Goal: Information Seeking & Learning: Compare options

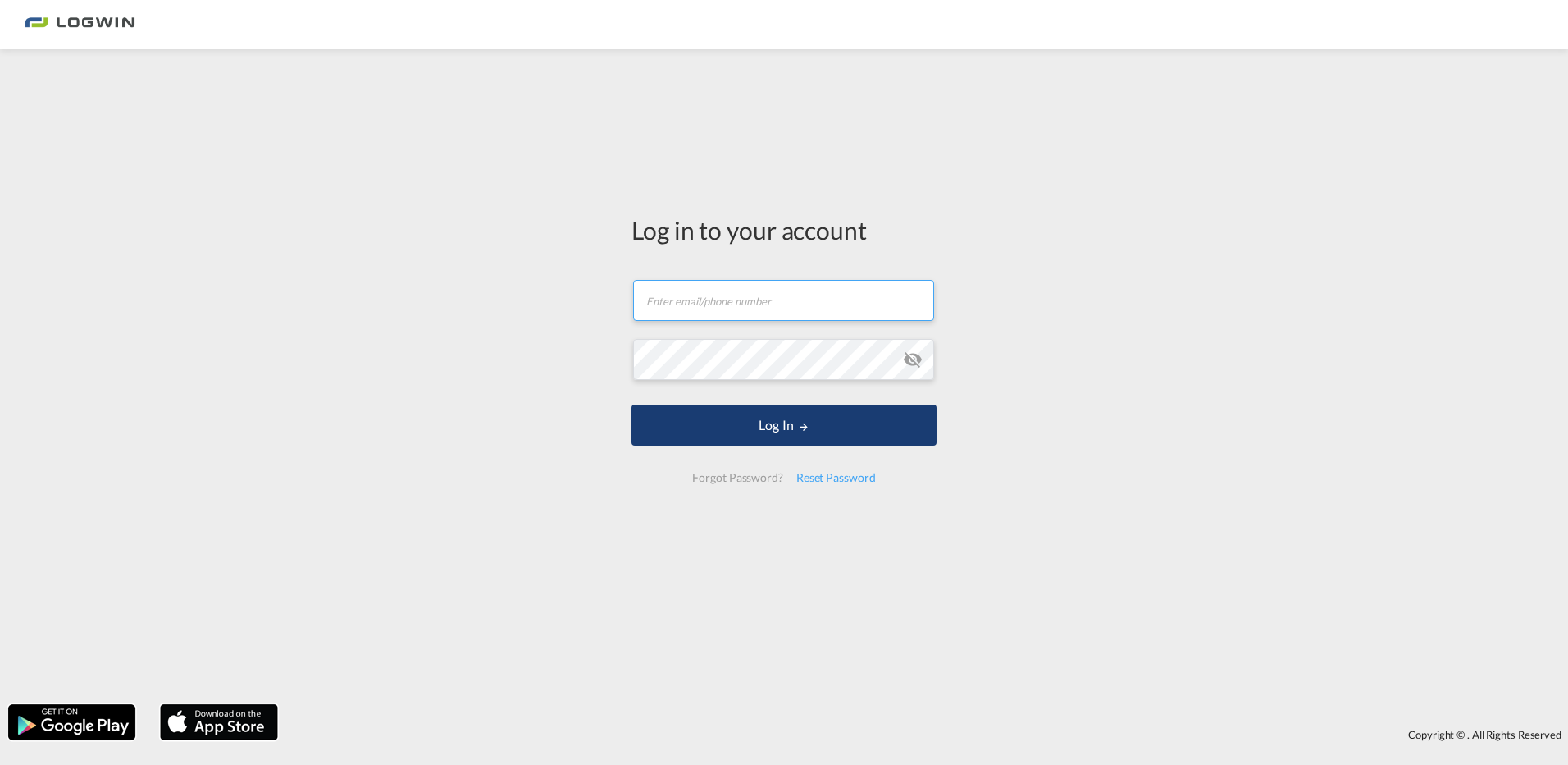
type input "[PERSON_NAME][EMAIL_ADDRESS][DOMAIN_NAME]"
click at [804, 423] on md-icon "LOGIN" at bounding box center [803, 426] width 11 height 11
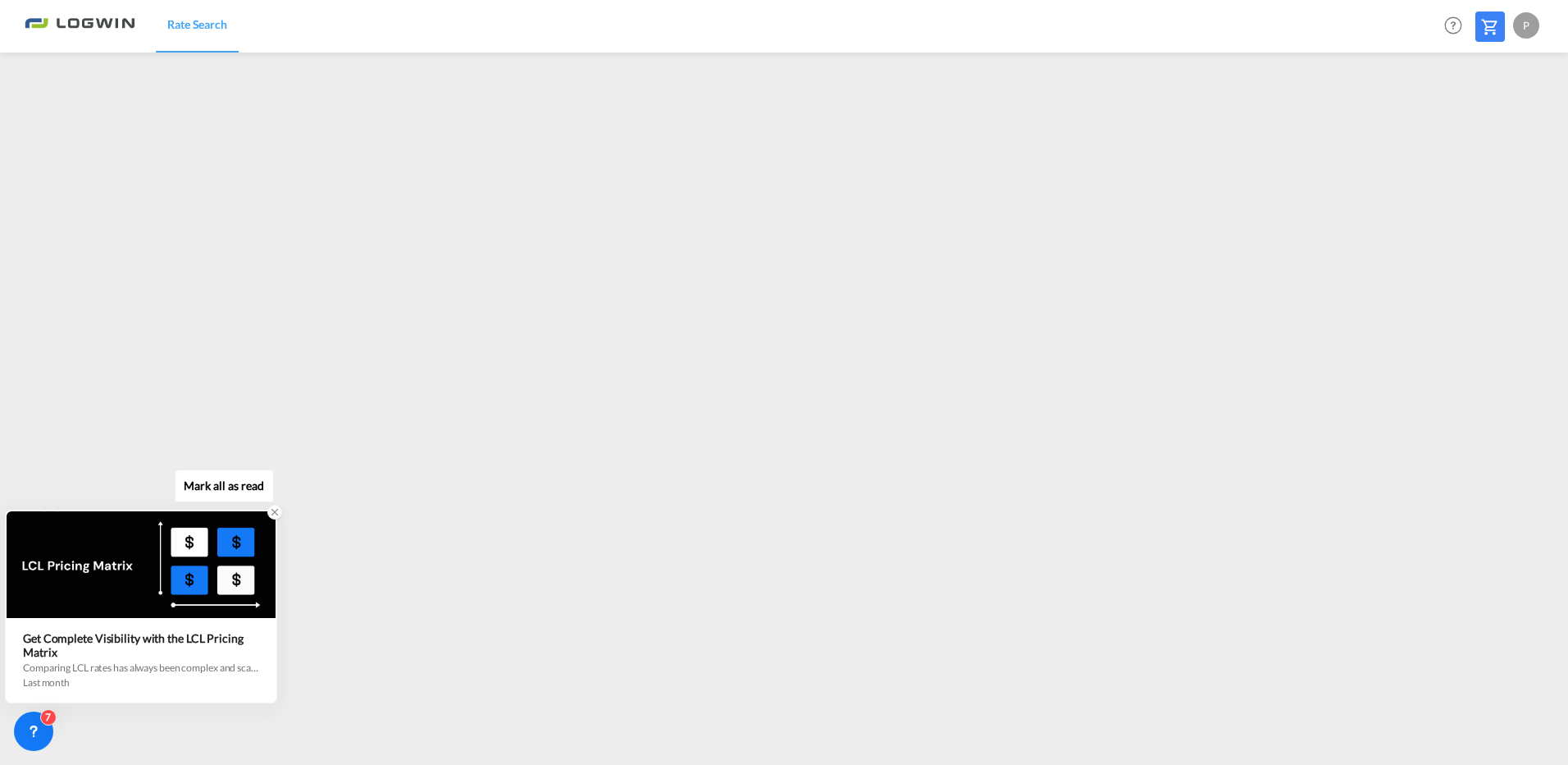
click at [90, 644] on div "Get Complete Visibility with the LCL Pricing Matrix" at bounding box center [140, 645] width 236 height 28
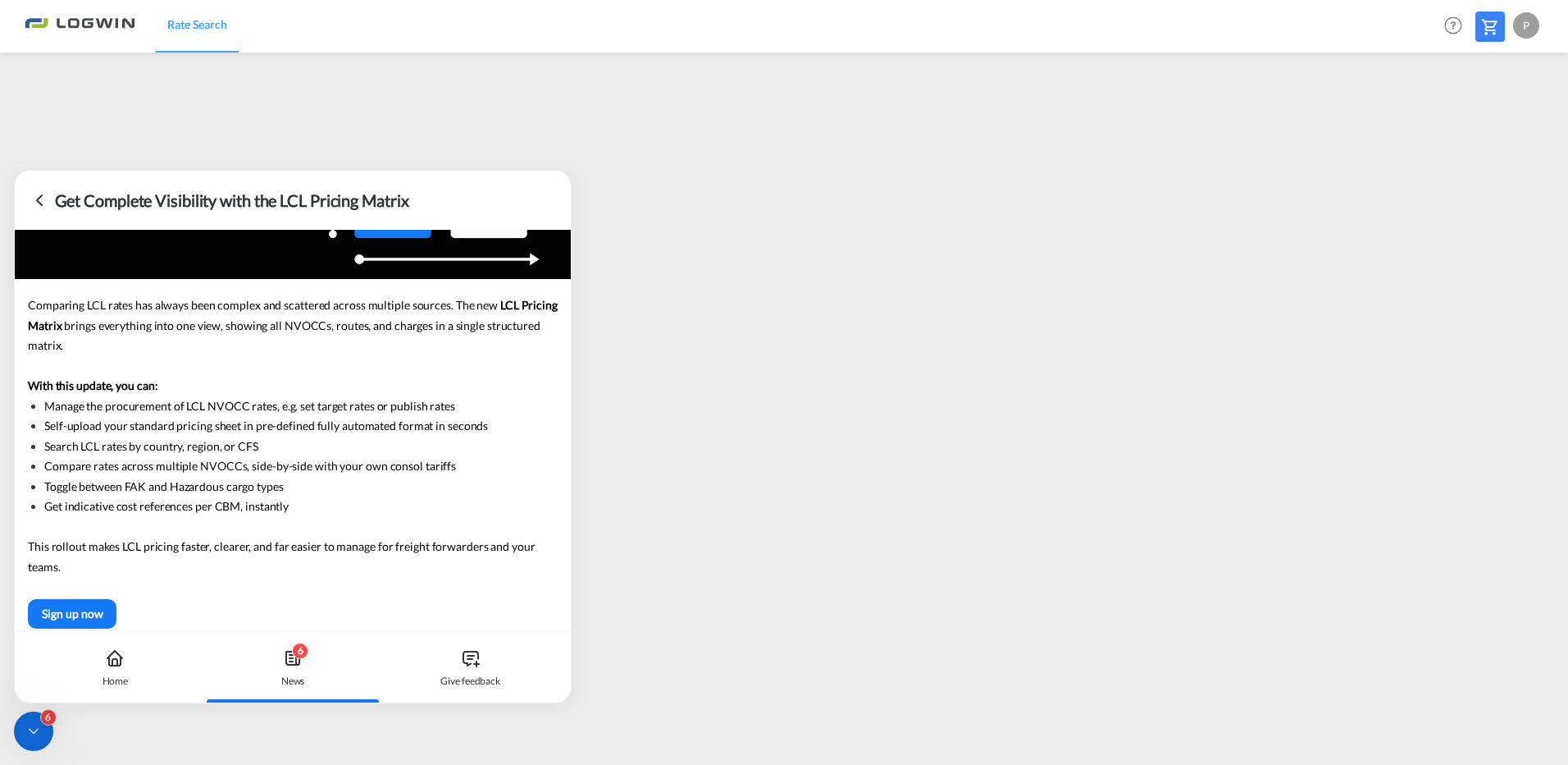
scroll to position [164, 0]
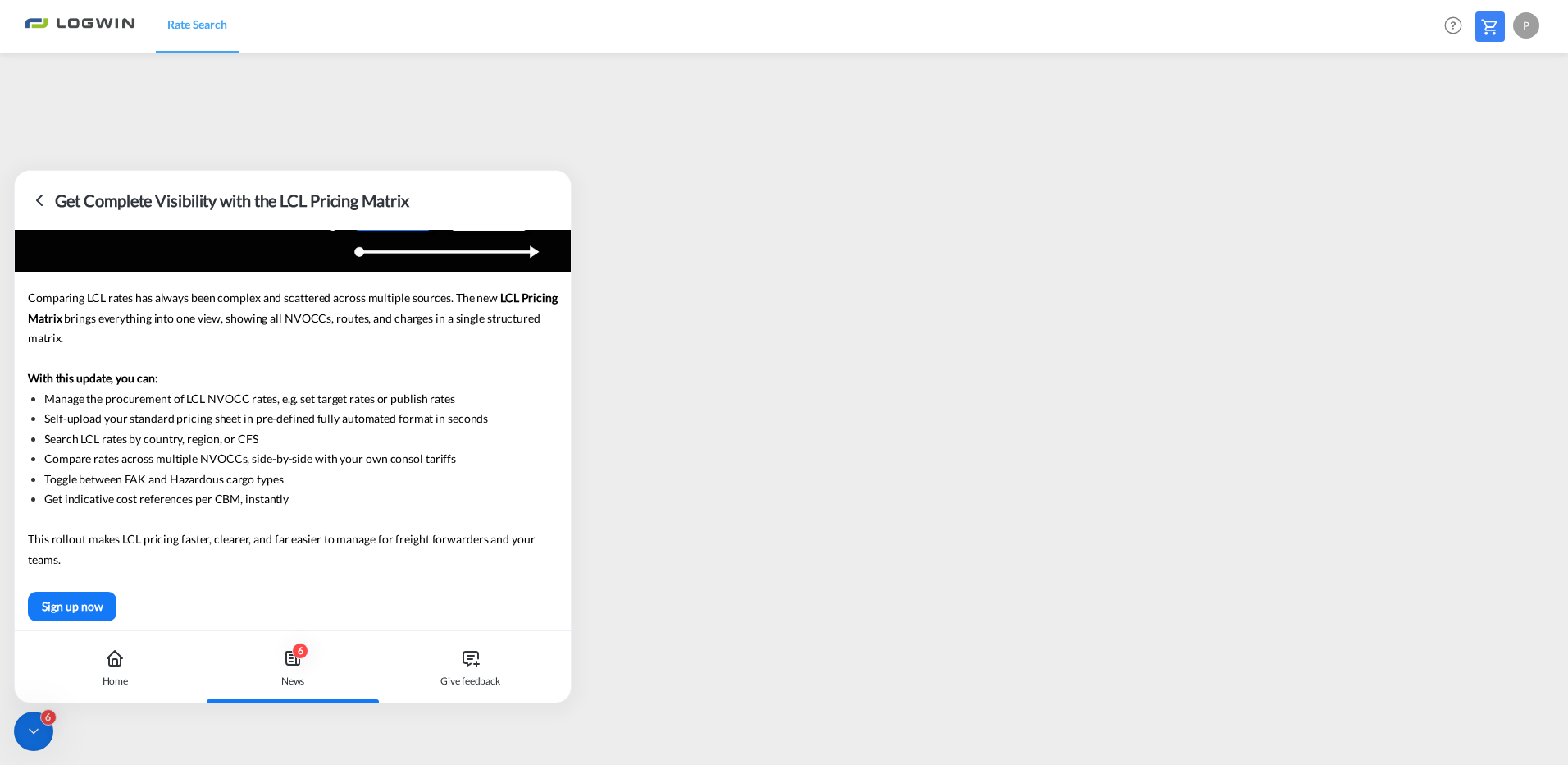
click at [32, 200] on icon at bounding box center [39, 200] width 20 height 20
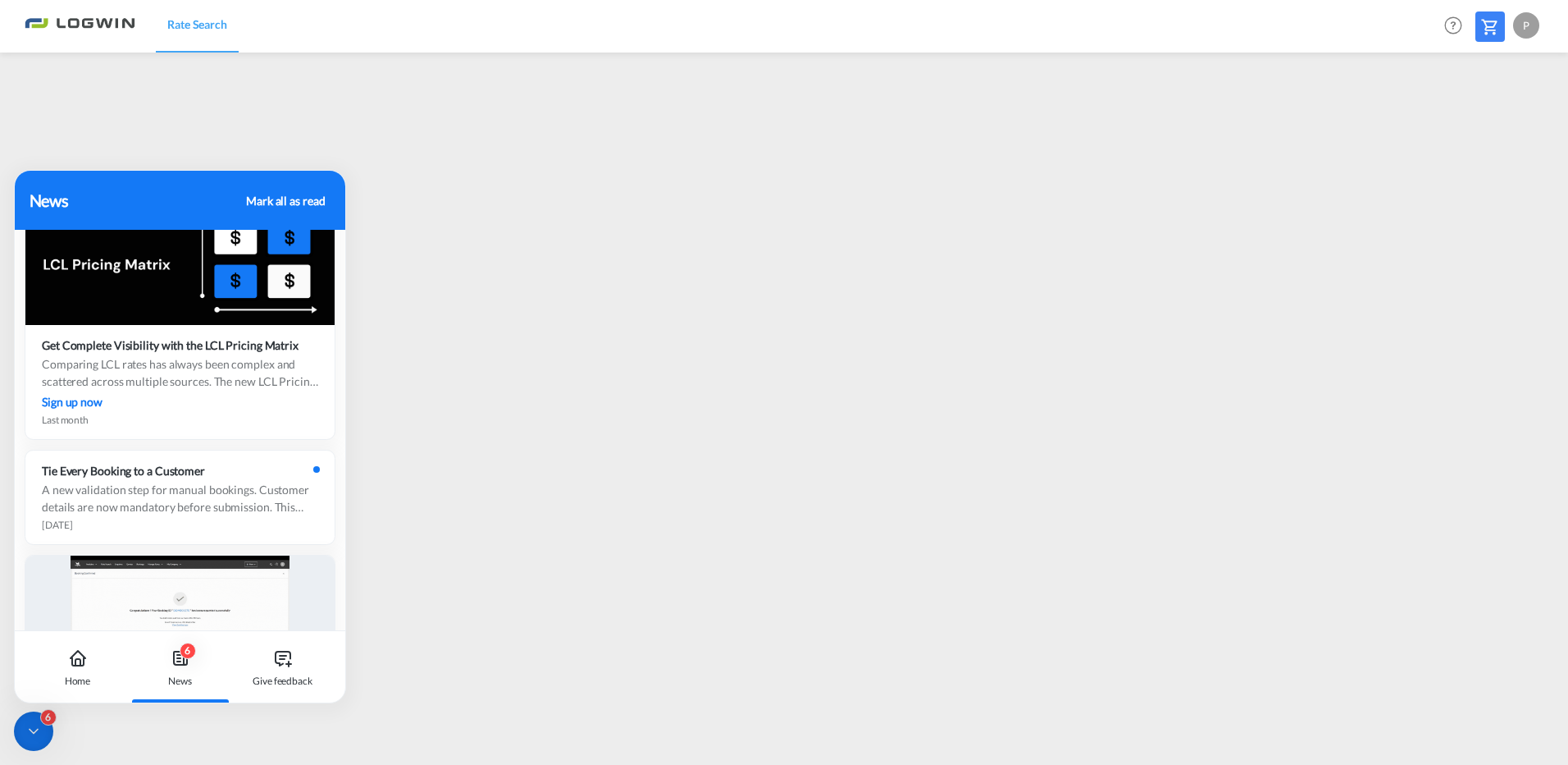
click at [85, 179] on div "News Mark all as read" at bounding box center [180, 201] width 331 height 59
click at [298, 201] on div "Mark all as read" at bounding box center [285, 201] width 78 height 17
click at [282, 199] on div "Mark all as read" at bounding box center [285, 201] width 78 height 17
click at [314, 200] on div "Mark all as read" at bounding box center [285, 201] width 78 height 17
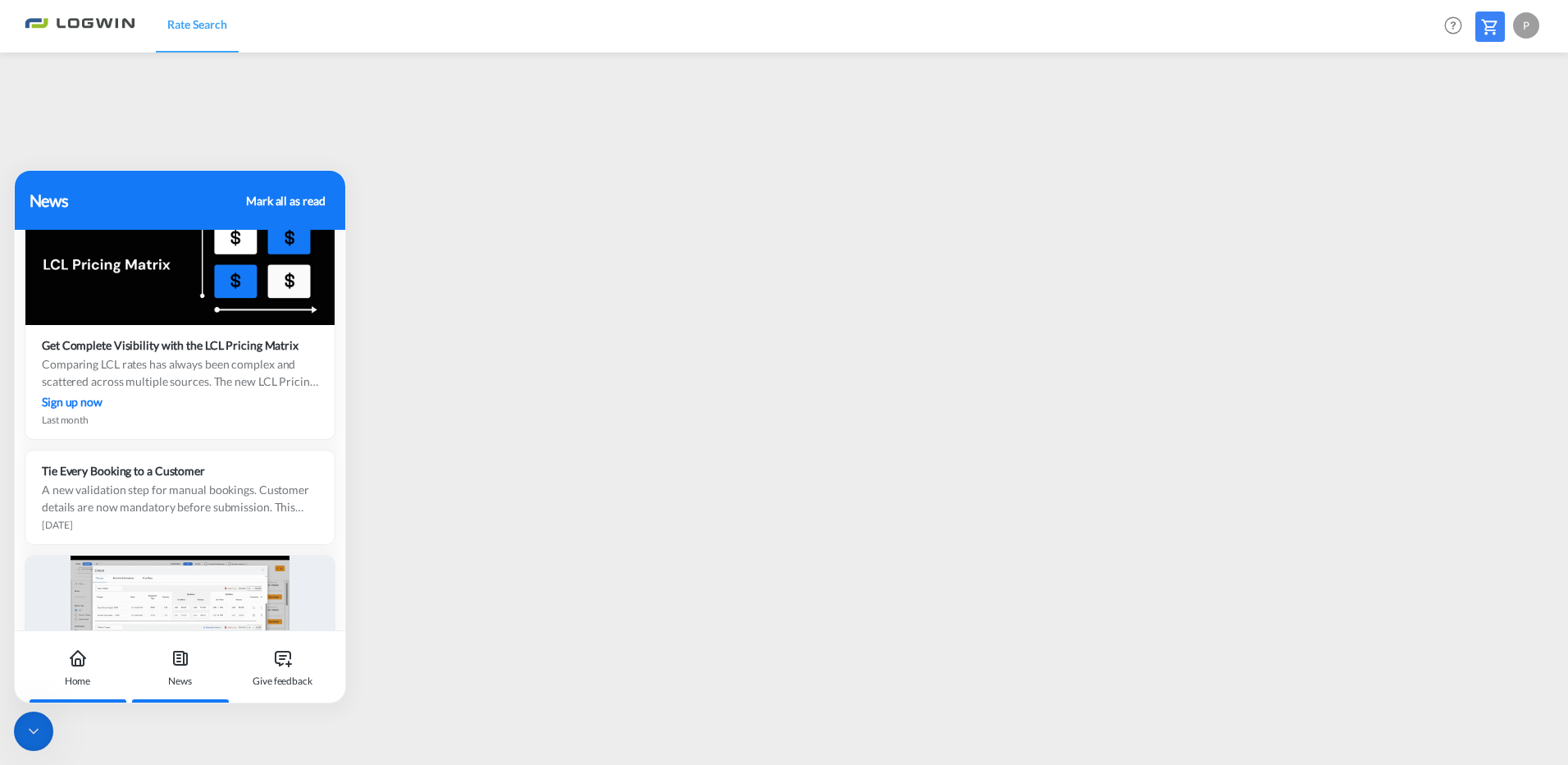
click at [72, 663] on icon at bounding box center [78, 661] width 11 height 7
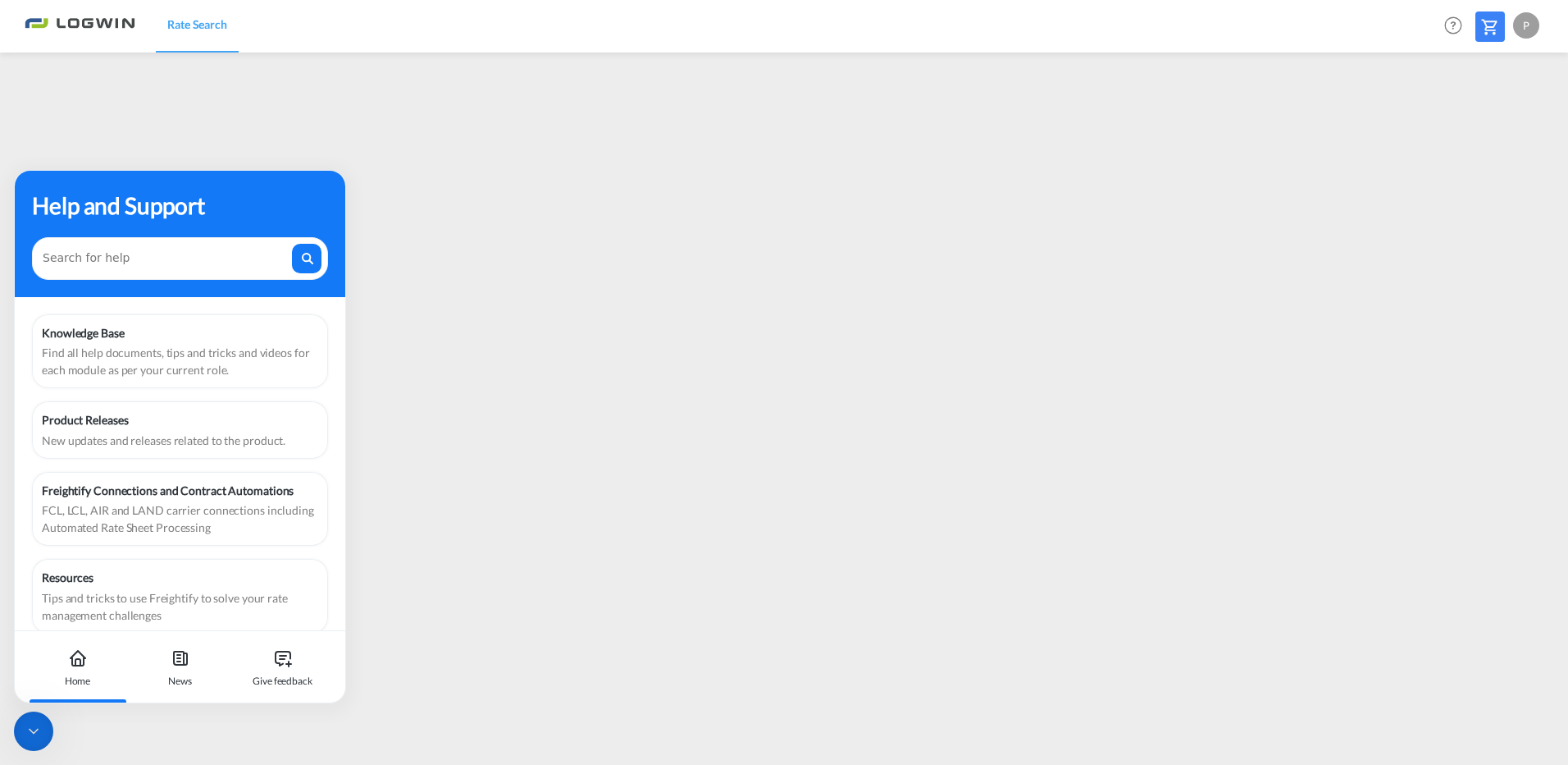
click at [30, 727] on icon at bounding box center [33, 731] width 17 height 17
